Goal: Task Accomplishment & Management: Use online tool/utility

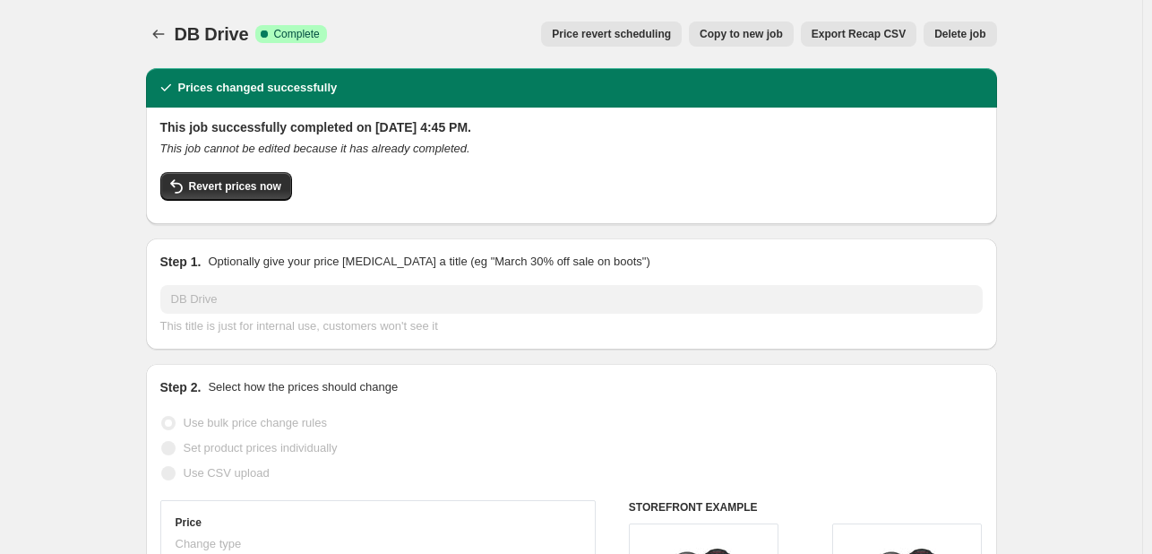
select select "percentage"
select select "vendor"
click at [162, 36] on icon "Price change jobs" at bounding box center [159, 34] width 18 height 18
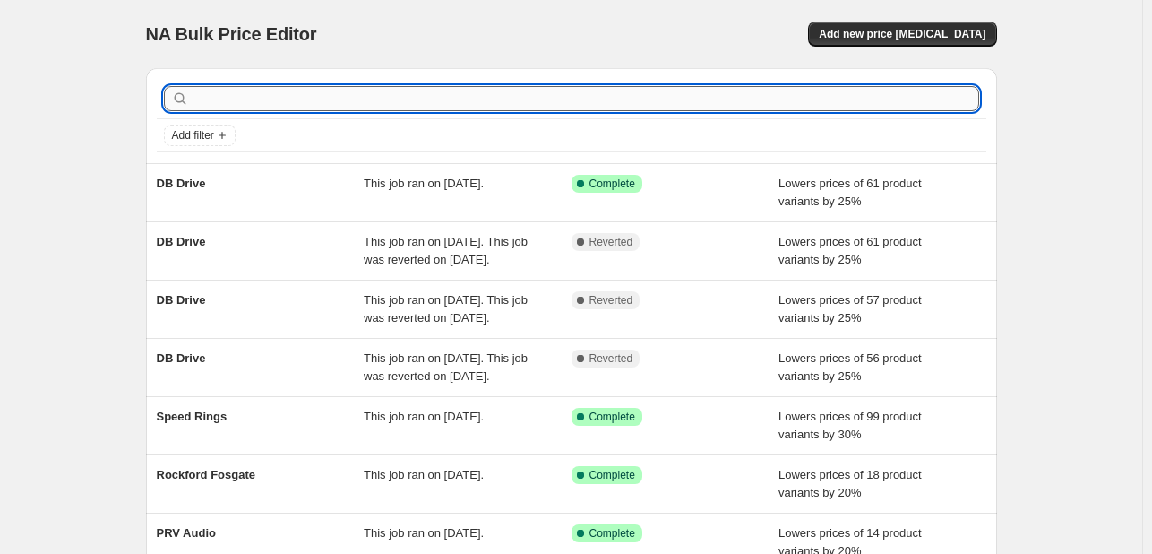
click at [254, 99] on input "text" at bounding box center [586, 98] width 787 height 25
type input "bey"
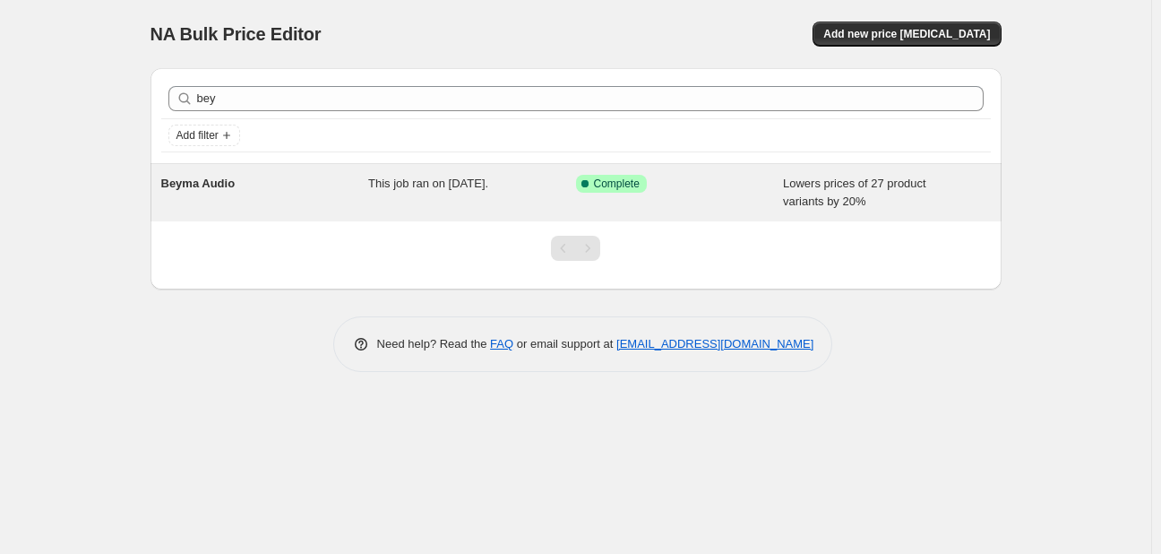
click at [338, 175] on div "Beyma Audio" at bounding box center [265, 193] width 208 height 36
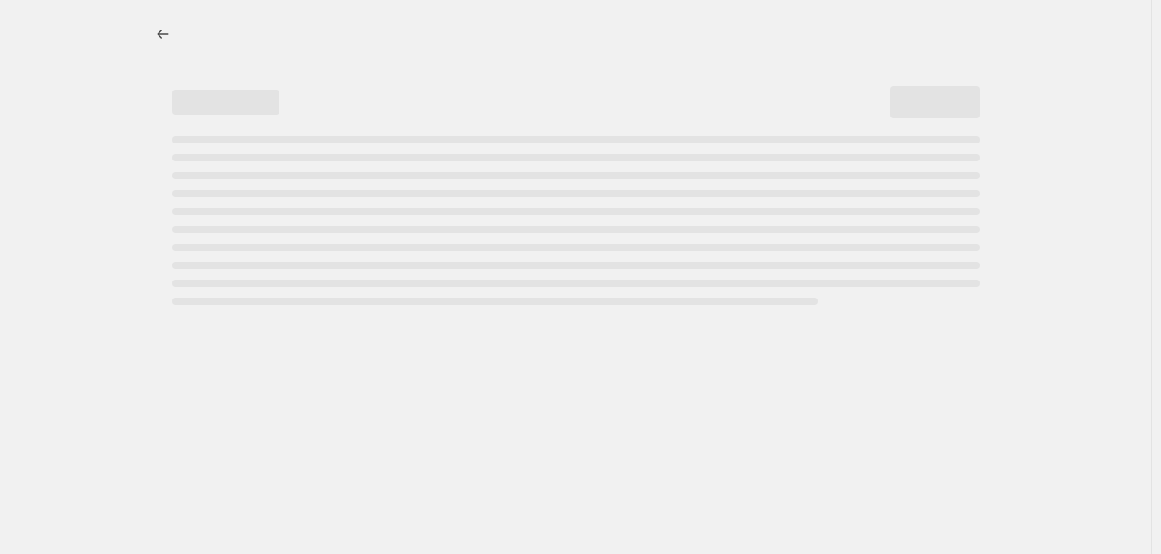
select select "percentage"
select select "vendor"
